Goal: Navigation & Orientation: Find specific page/section

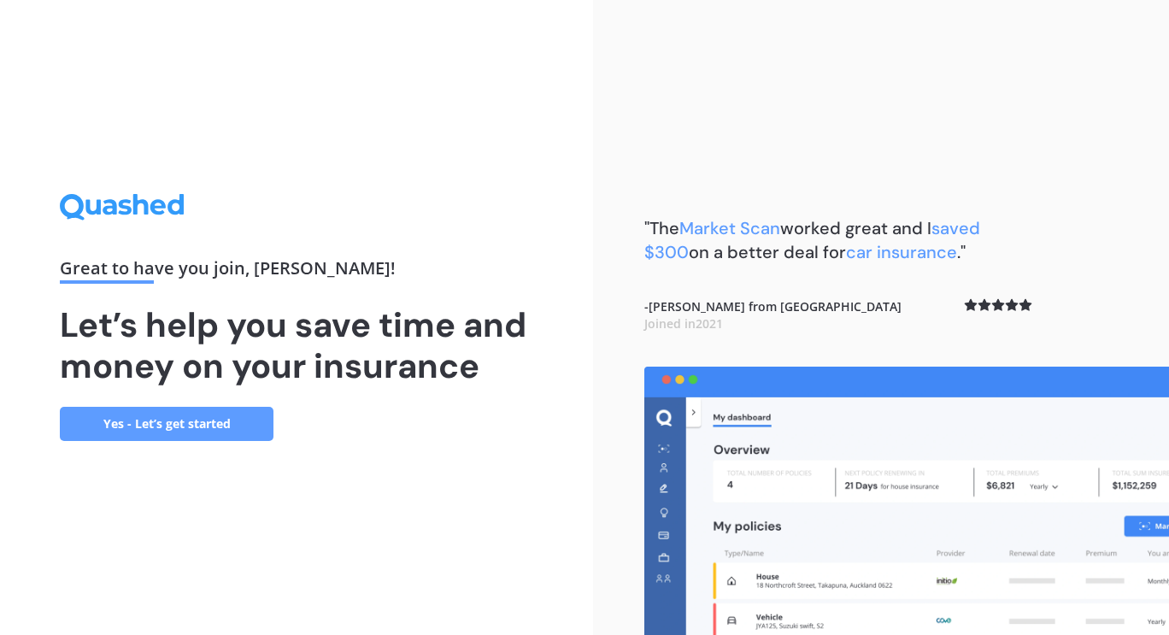
click at [231, 424] on link "Yes - Let’s get started" at bounding box center [167, 424] width 214 height 34
click at [228, 423] on link "Yes - Let’s get started" at bounding box center [167, 424] width 214 height 34
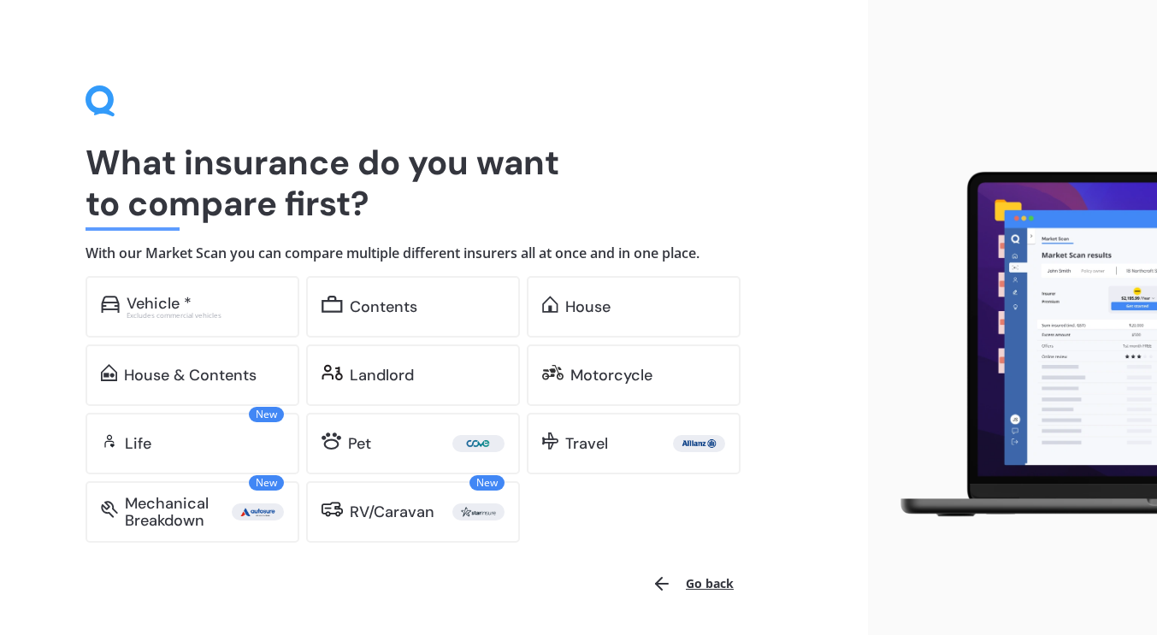
click at [718, 584] on button "Go back" at bounding box center [692, 583] width 103 height 41
